Goal: Transaction & Acquisition: Purchase product/service

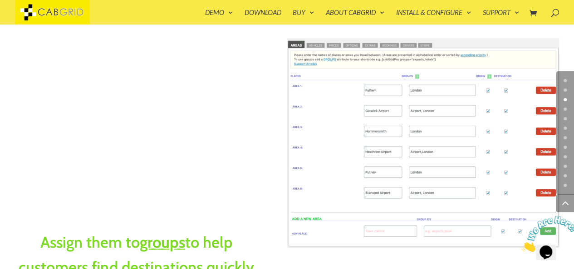
scroll to position [721, 0]
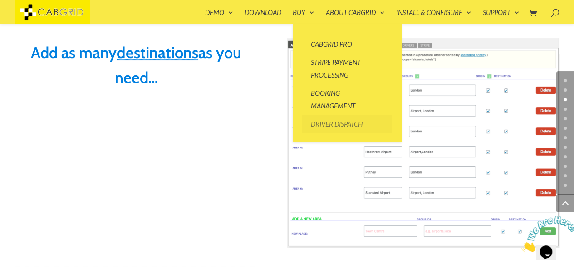
click at [326, 118] on link "Driver Dispatch" at bounding box center [347, 124] width 91 height 18
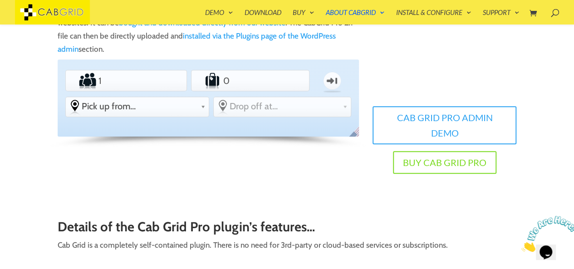
scroll to position [186, 0]
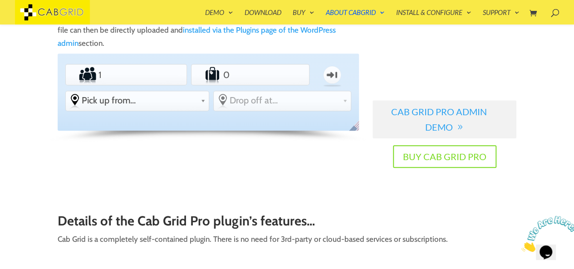
click at [445, 114] on link "Cab Grid Pro Admin Demo" at bounding box center [445, 119] width 144 height 38
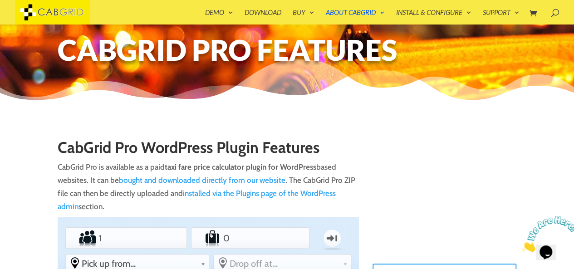
scroll to position [0, 0]
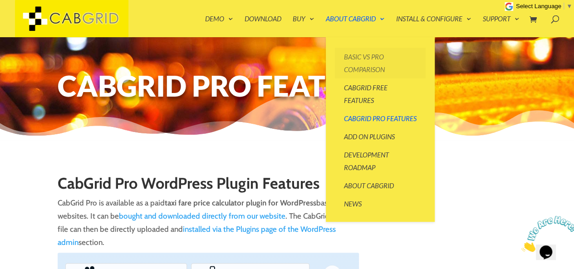
click at [368, 60] on link "Basic vs Pro Comparison" at bounding box center [380, 63] width 91 height 31
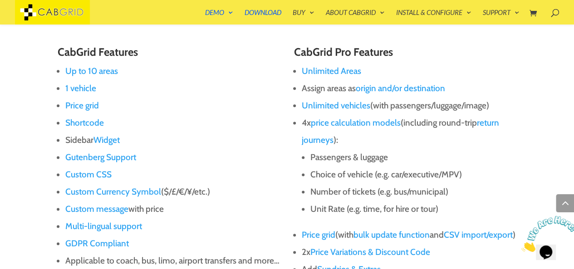
scroll to position [534, 0]
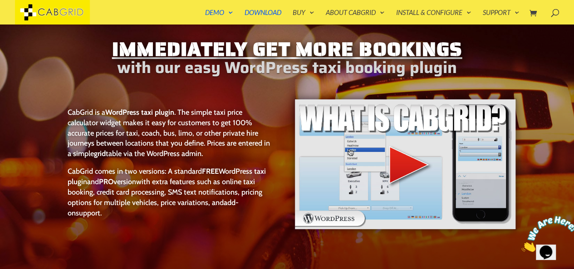
scroll to position [10, 0]
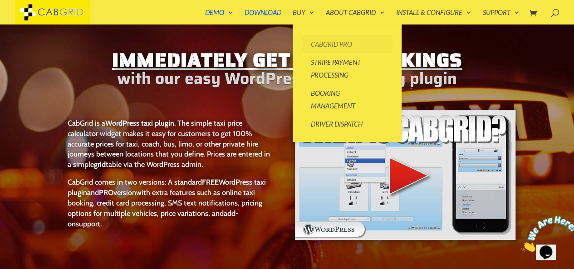
click at [325, 47] on link "CabGrid Pro" at bounding box center [347, 44] width 91 height 18
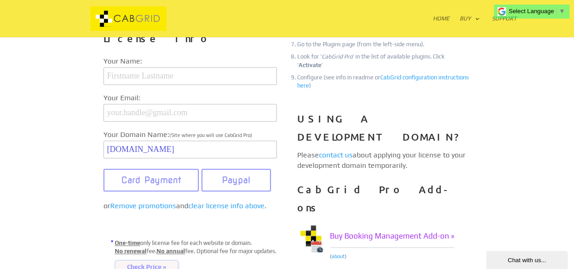
scroll to position [244, 0]
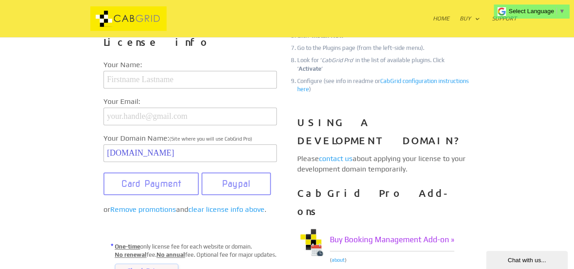
click at [70, 184] on div "CabGrid Pro is available to buy and download now * . Please enter your license …" at bounding box center [287, 150] width 459 height 516
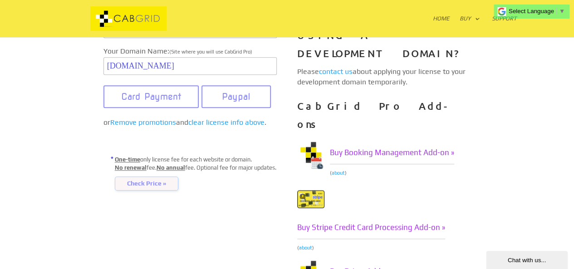
scroll to position [335, 0]
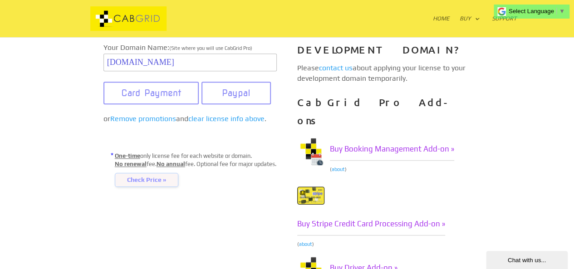
click at [137, 187] on span "Check Price »" at bounding box center [147, 180] width 64 height 15
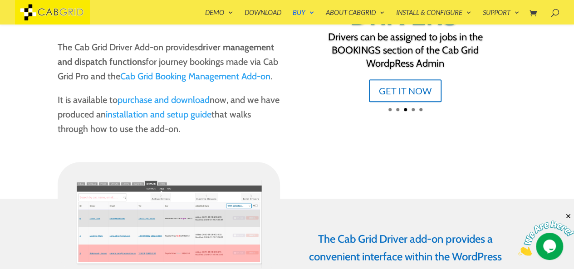
scroll to position [111, 0]
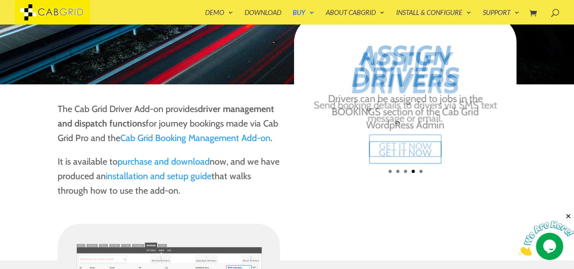
click at [172, 167] on link "purchase and download" at bounding box center [164, 161] width 92 height 11
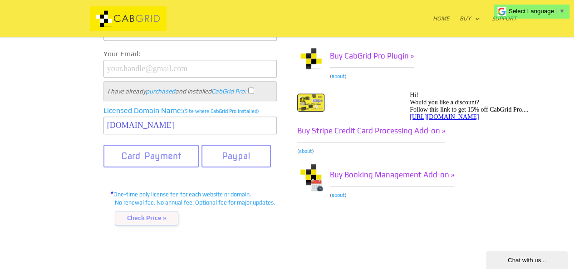
scroll to position [389, 0]
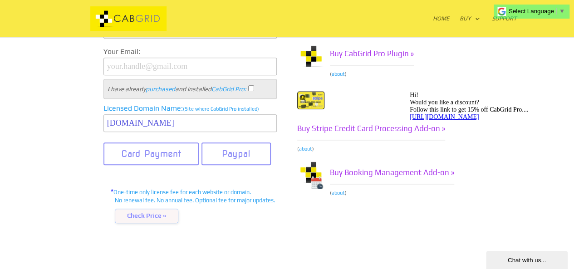
click at [144, 209] on span "Check Price »" at bounding box center [147, 216] width 64 height 15
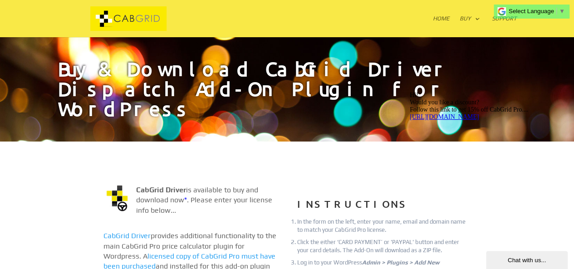
scroll to position [0, 0]
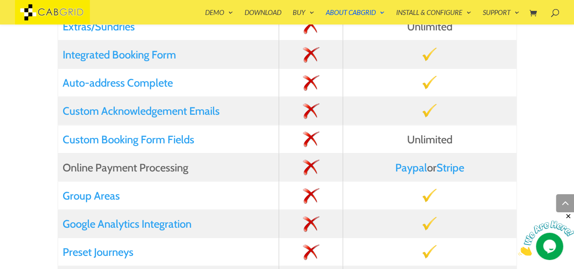
scroll to position [884, 0]
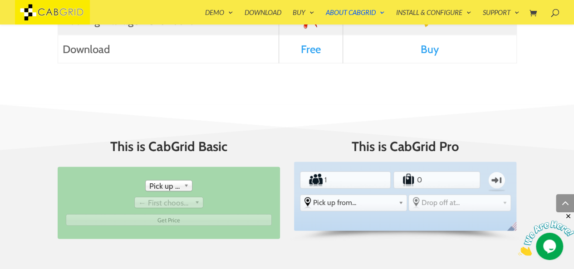
scroll to position [1187, 0]
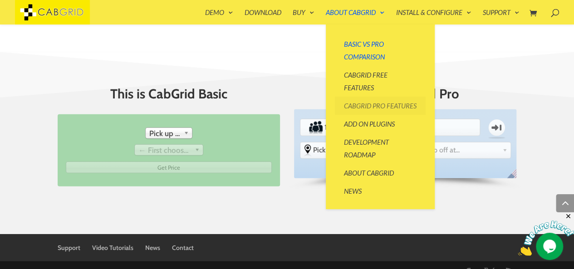
click at [362, 109] on link "CabGrid Pro Features" at bounding box center [380, 106] width 91 height 18
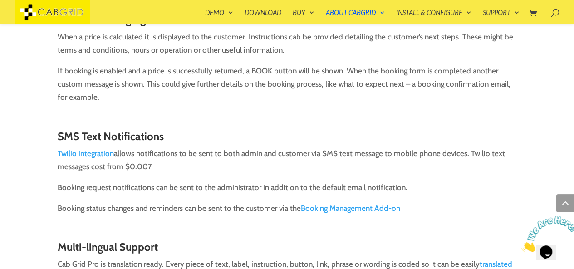
scroll to position [2863, 0]
